Goal: Task Accomplishment & Management: Use online tool/utility

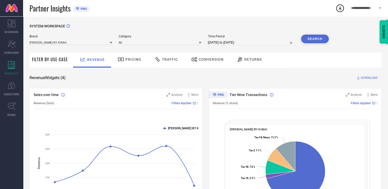
click at [206, 57] on div "Conversion" at bounding box center [207, 59] width 35 height 9
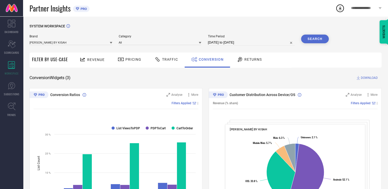
click at [112, 41] on div at bounding box center [111, 42] width 3 height 5
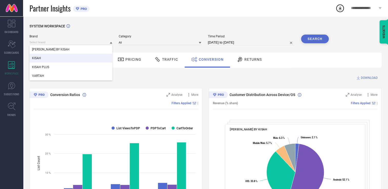
click at [77, 57] on div "KISAH" at bounding box center [71, 58] width 83 height 9
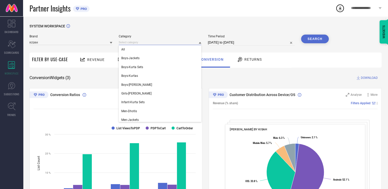
click at [177, 44] on input at bounding box center [160, 42] width 83 height 5
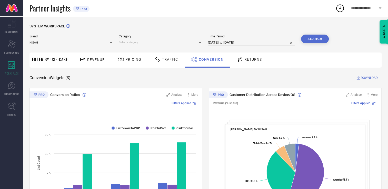
click at [178, 43] on input at bounding box center [160, 42] width 83 height 5
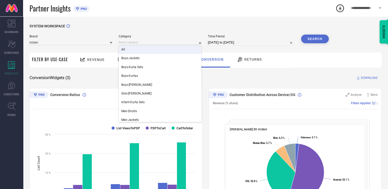
click at [162, 50] on div "All" at bounding box center [160, 49] width 83 height 9
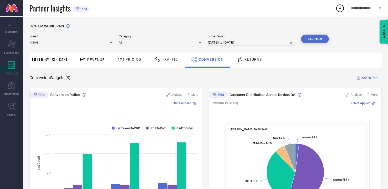
select select "6"
select select "2025"
select select "7"
select select "2025"
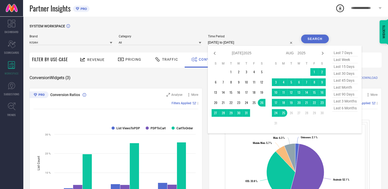
click at [268, 43] on input "[DATE] to [DATE]" at bounding box center [251, 43] width 87 height 6
click at [313, 69] on td "1" at bounding box center [314, 72] width 8 height 8
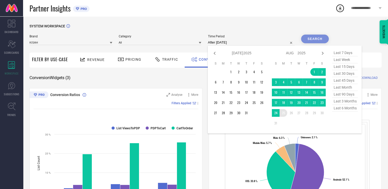
type input "[DATE] to [DATE]"
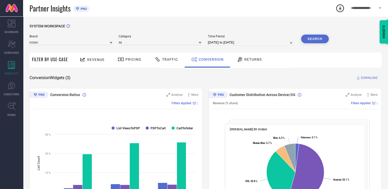
click at [319, 35] on button "Search" at bounding box center [315, 39] width 28 height 9
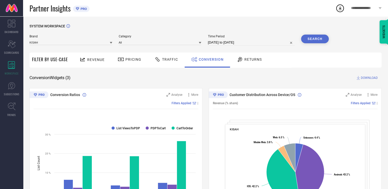
click at [319, 35] on button "Search" at bounding box center [315, 39] width 28 height 9
click at [372, 76] on span "DOWNLOAD" at bounding box center [369, 77] width 17 height 5
click at [340, 6] on icon at bounding box center [340, 8] width 9 height 9
click at [338, 7] on icon at bounding box center [340, 8] width 9 height 9
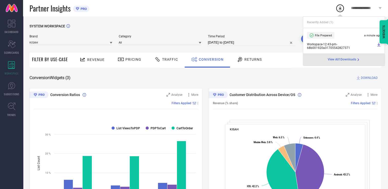
click at [380, 45] on icon at bounding box center [379, 45] width 4 height 4
